Goal: Task Accomplishment & Management: Manage account settings

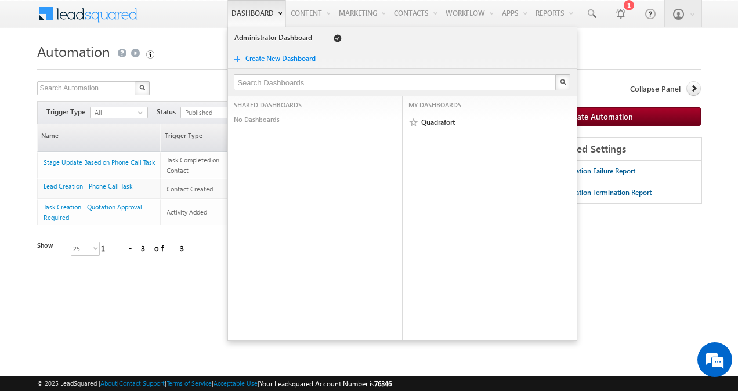
click at [241, 12] on link "Dashboard" at bounding box center [256, 13] width 59 height 27
click at [422, 118] on link "Quadrafort" at bounding box center [487, 123] width 132 height 12
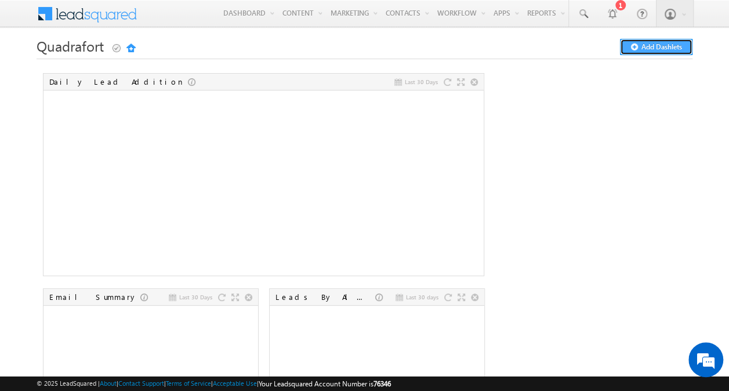
click at [645, 47] on button "Add Dashlets" at bounding box center [656, 47] width 73 height 16
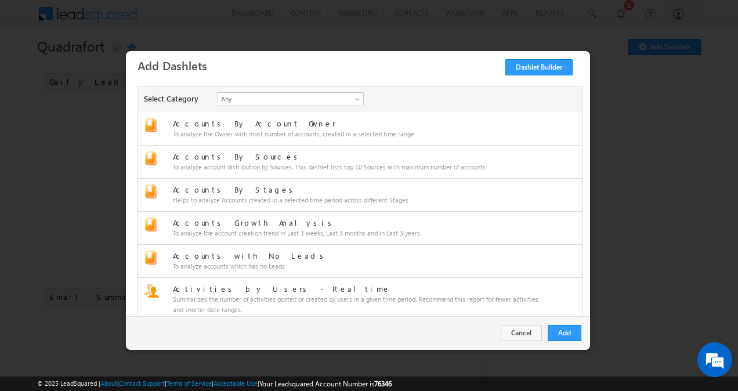
click at [303, 12] on div at bounding box center [369, 195] width 738 height 391
click at [520, 331] on button "Cancel" at bounding box center [521, 333] width 41 height 16
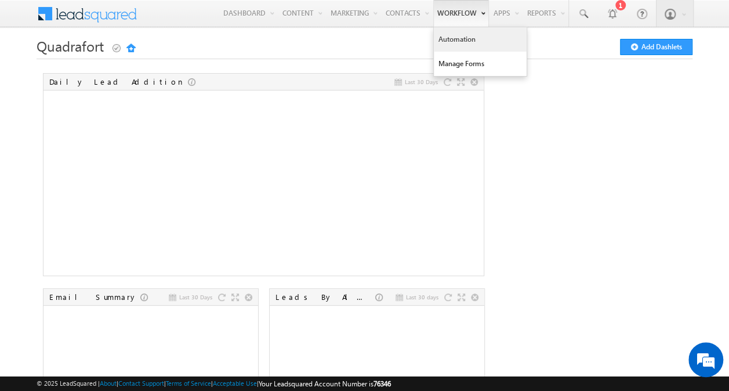
click at [442, 36] on link "Automation" at bounding box center [480, 39] width 93 height 24
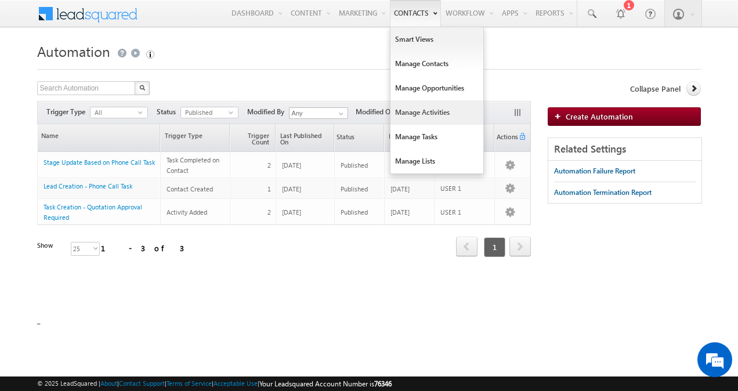
click at [398, 102] on link "Manage Activities" at bounding box center [436, 112] width 93 height 24
drag, startPoint x: 398, startPoint y: 102, endPoint x: 416, endPoint y: 90, distance: 21.4
click at [416, 90] on ul "Smart Views Manage Contacts Manage Opportunities Manage Activities Manage Tasks…" at bounding box center [437, 100] width 94 height 147
click at [416, 90] on link "Manage Opportunities" at bounding box center [436, 88] width 93 height 24
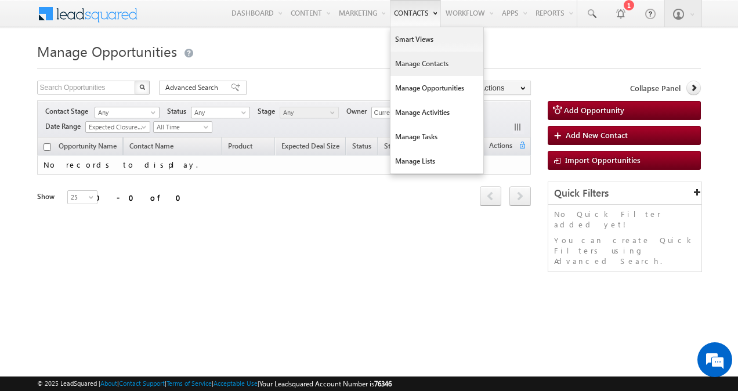
click at [441, 73] on link "Manage Contacts" at bounding box center [436, 64] width 93 height 24
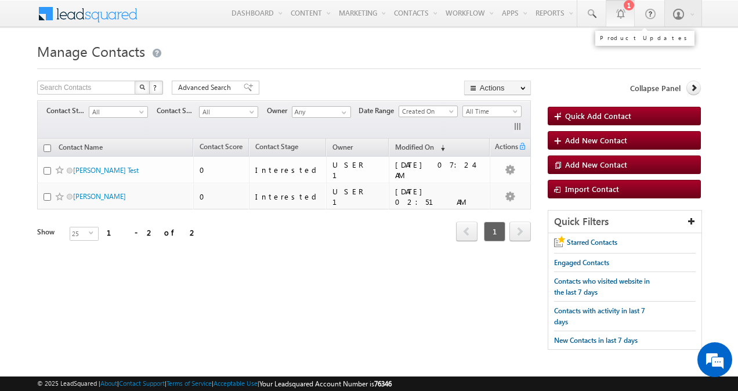
click at [628, 14] on link "1" at bounding box center [620, 13] width 29 height 27
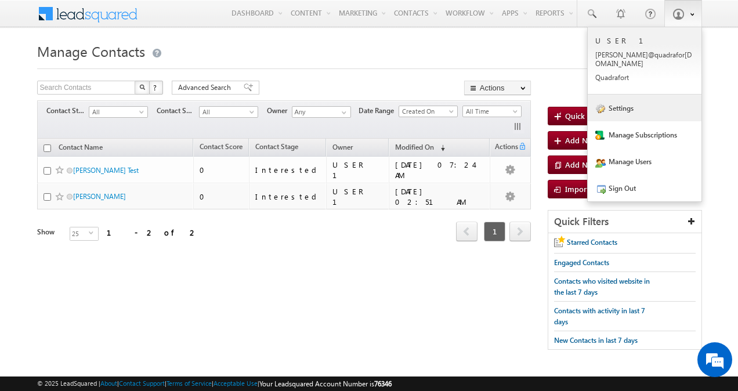
click at [618, 104] on link "Settings" at bounding box center [645, 108] width 114 height 27
click at [619, 103] on link "Settings" at bounding box center [645, 108] width 114 height 27
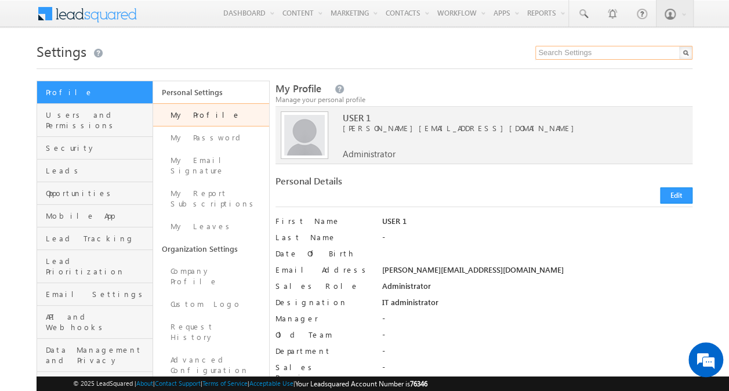
click at [555, 51] on input "text" at bounding box center [613, 53] width 157 height 14
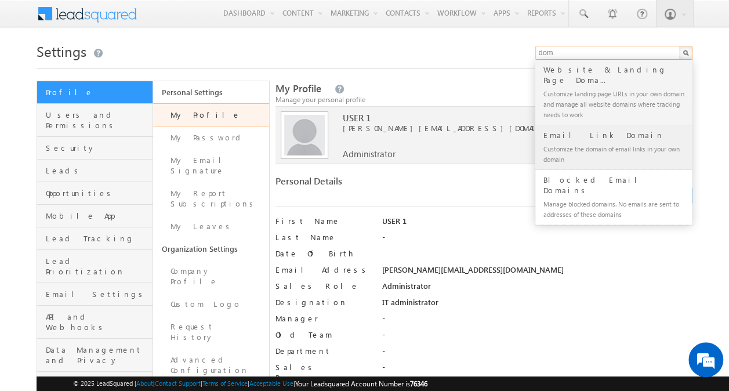
type input "dom"
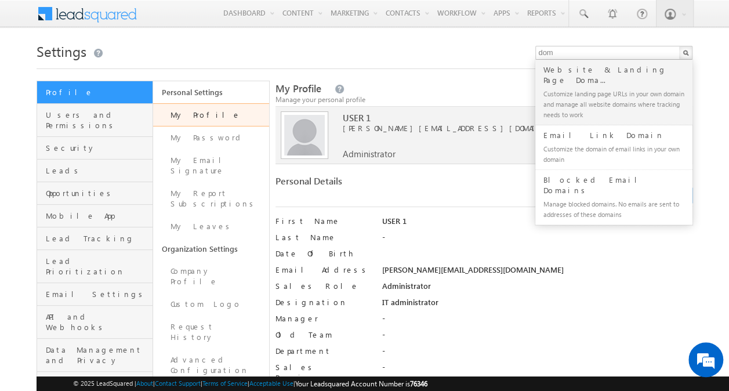
click at [574, 142] on div "Customize the domain of email links in your own domain" at bounding box center [618, 154] width 155 height 24
